Goal: Task Accomplishment & Management: Use online tool/utility

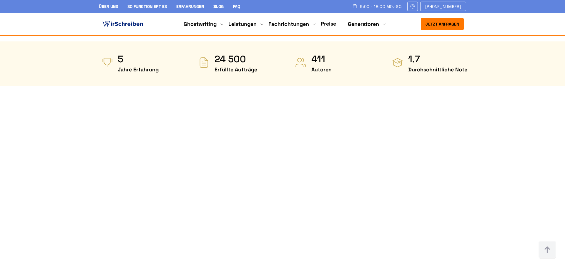
scroll to position [295, 0]
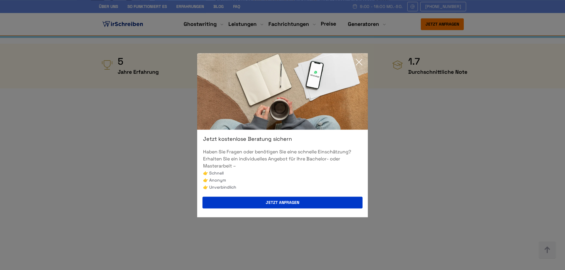
click at [362, 64] on icon at bounding box center [359, 62] width 12 height 12
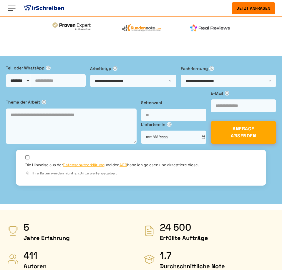
scroll to position [0, 0]
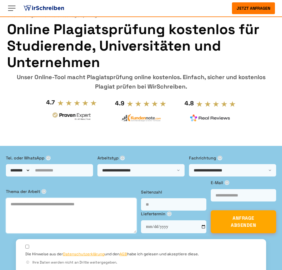
click at [87, 198] on textarea at bounding box center [71, 215] width 131 height 35
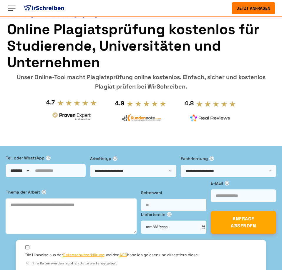
scroll to position [150, 0]
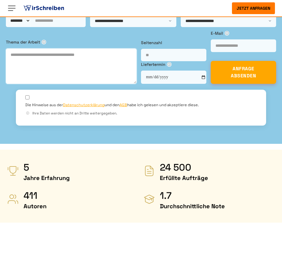
paste textarea "**********"
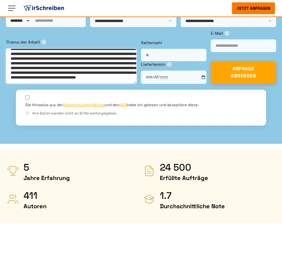
scroll to position [300, 0]
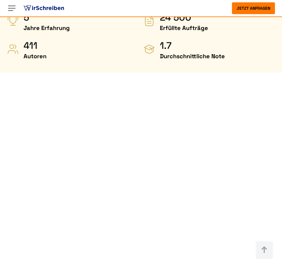
type textarea "**********"
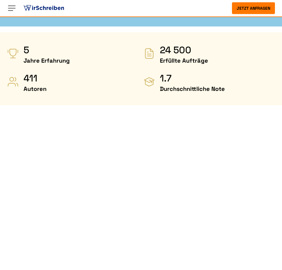
scroll to position [240, 0]
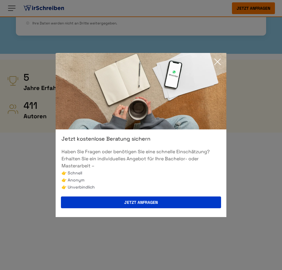
click at [216, 60] on icon at bounding box center [218, 62] width 12 height 12
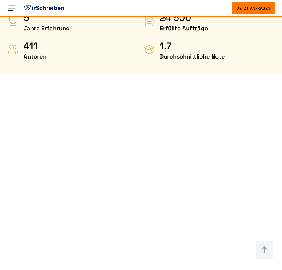
scroll to position [300, 0]
